Goal: Register for event/course

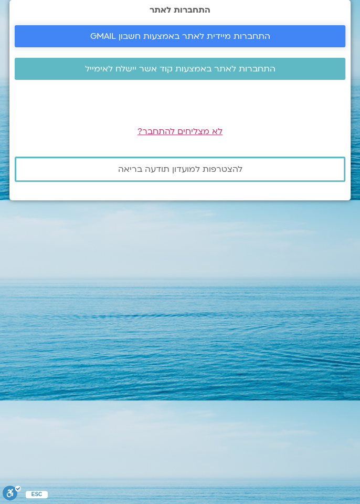
click at [276, 39] on span "התחברות מיידית לאתר באמצעות חשבון GMAIL" at bounding box center [180, 36] width 306 height 9
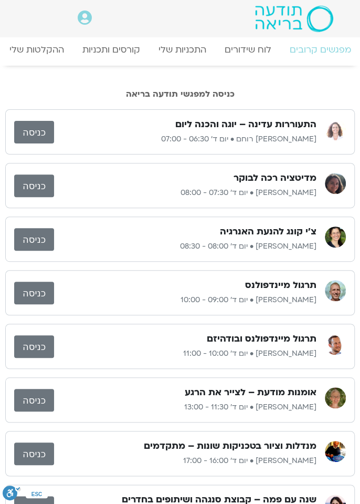
click at [135, 130] on div "התעוררות עדינה – יוגה והכנה ליום אורנה סמלסון רוחם • יום ד׳ 06:30 - 07:00" at bounding box center [185, 131] width 263 height 27
click at [39, 138] on link "כניסה" at bounding box center [34, 132] width 40 height 23
click at [38, 135] on link "כניסה" at bounding box center [34, 132] width 40 height 23
